Goal: Transaction & Acquisition: Download file/media

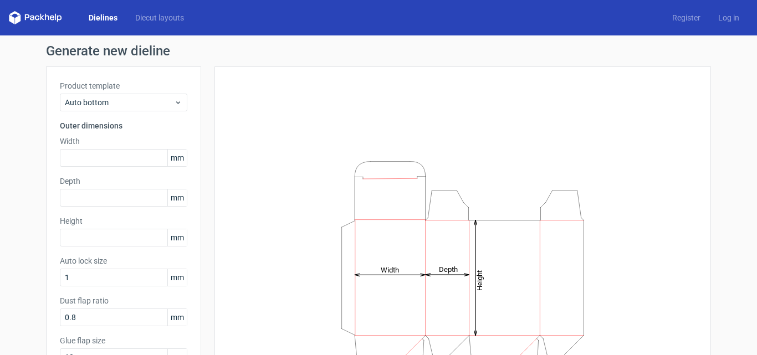
click at [108, 16] on link "Dielines" at bounding box center [103, 17] width 47 height 11
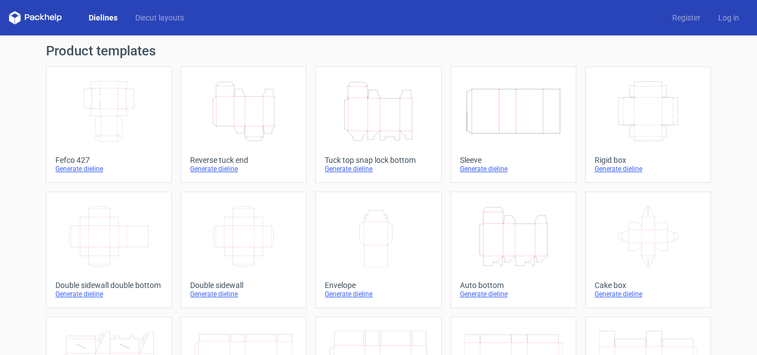
click at [237, 110] on icon "Height Depth Width" at bounding box center [244, 111] width 98 height 62
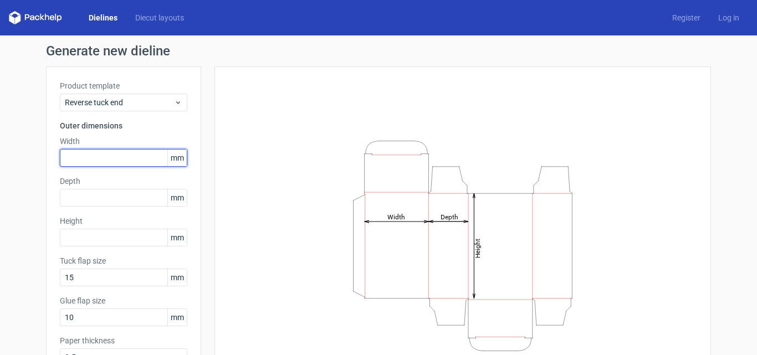
click at [98, 165] on input "text" at bounding box center [123, 158] width 127 height 18
type input "120"
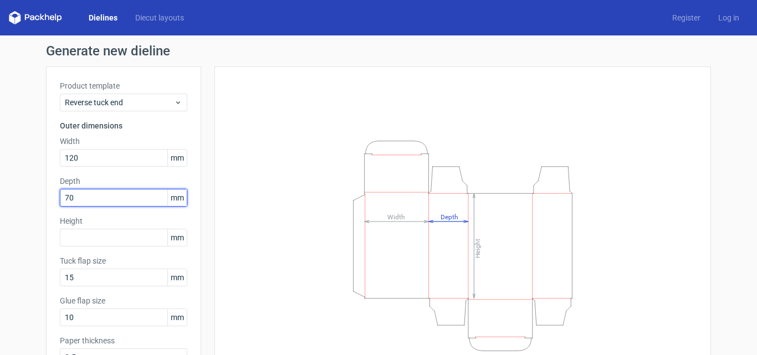
type input "70"
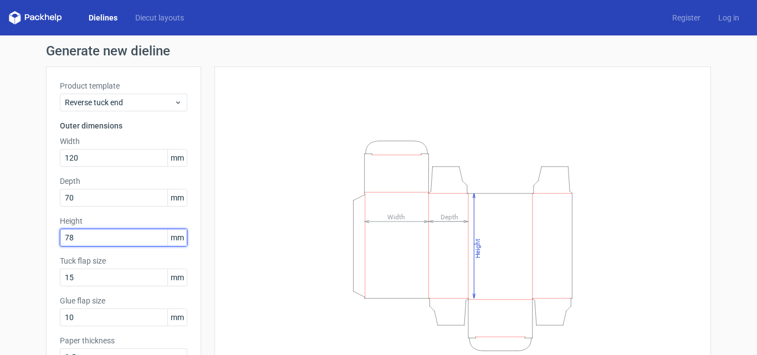
type input "78"
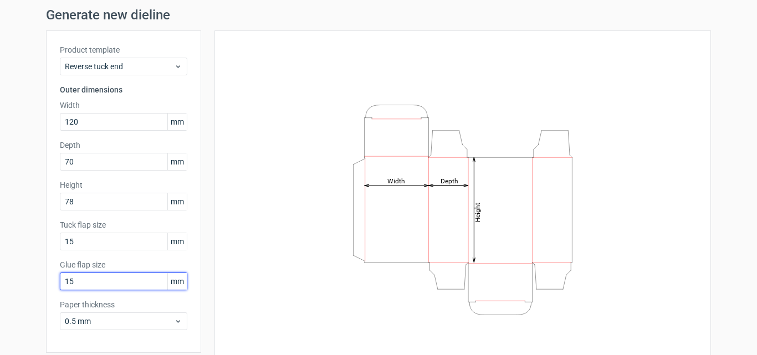
scroll to position [79, 0]
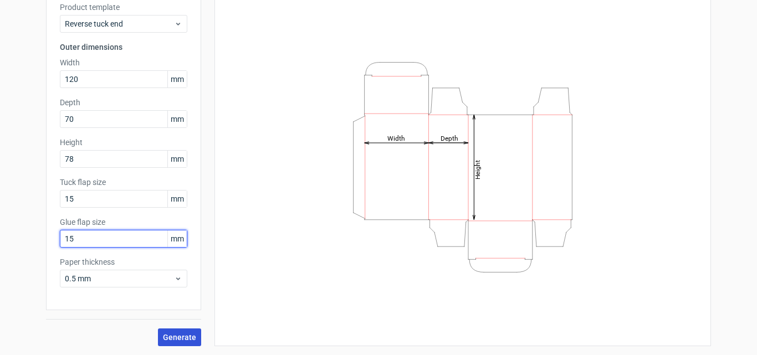
type input "15"
click at [187, 338] on span "Generate" at bounding box center [179, 338] width 33 height 8
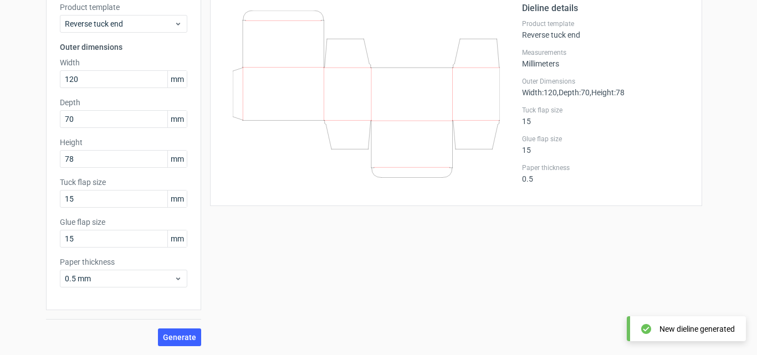
click at [338, 326] on div "Reverse tuck end 120x70x78mm Generate diecut layout Download file Dieline detai…" at bounding box center [456, 156] width 510 height 381
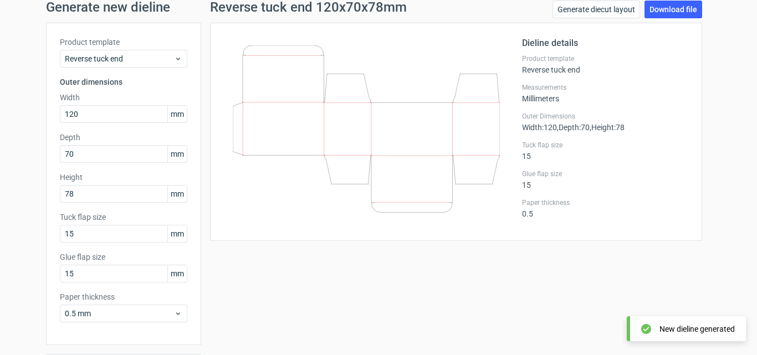
scroll to position [55, 0]
